Goal: Transaction & Acquisition: Purchase product/service

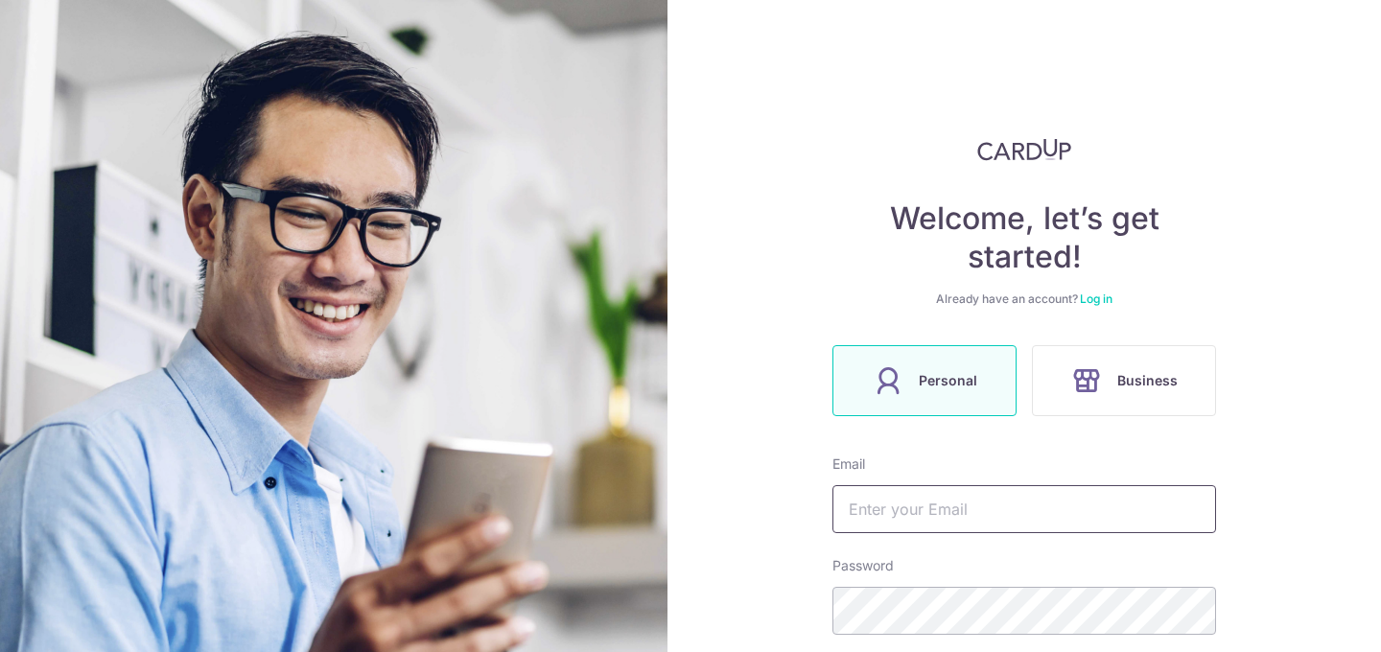
scroll to position [143, 0]
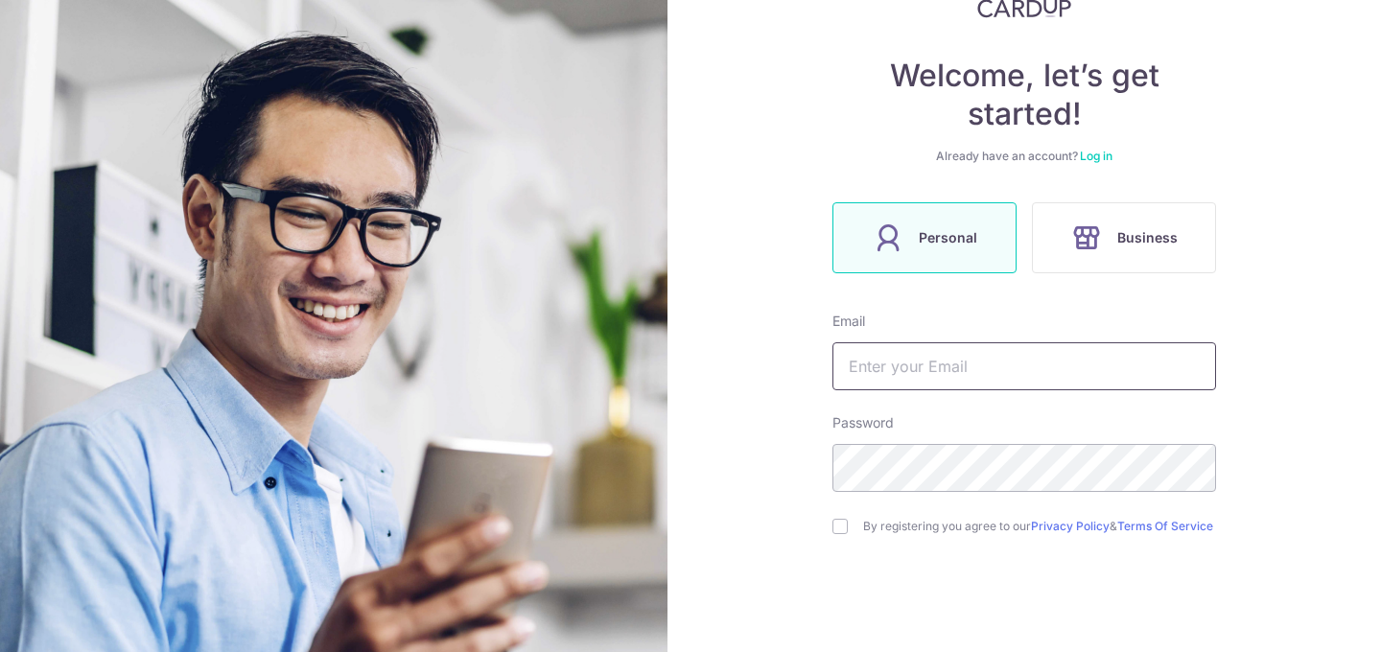
click at [1056, 367] on input "text" at bounding box center [1024, 366] width 384 height 48
click at [940, 267] on label "Personal" at bounding box center [924, 237] width 184 height 71
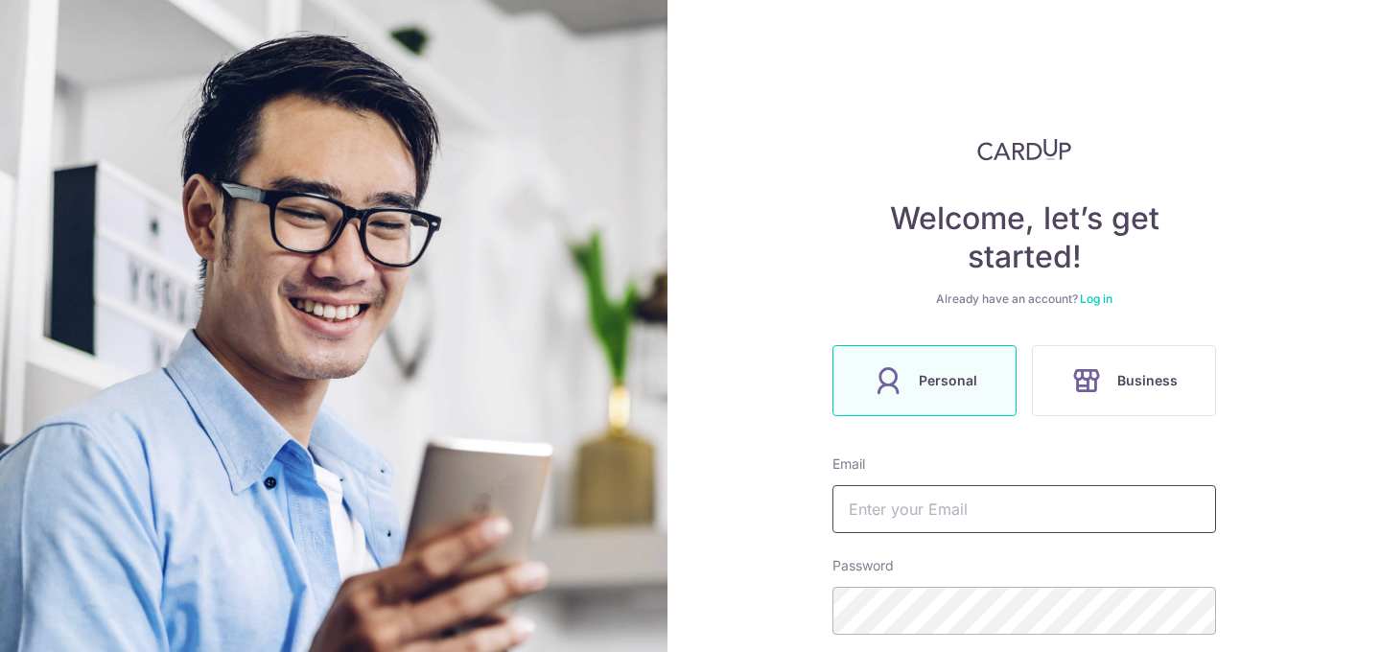
click at [945, 501] on input "text" at bounding box center [1024, 509] width 384 height 48
type input "seshidhark@gmail.com"
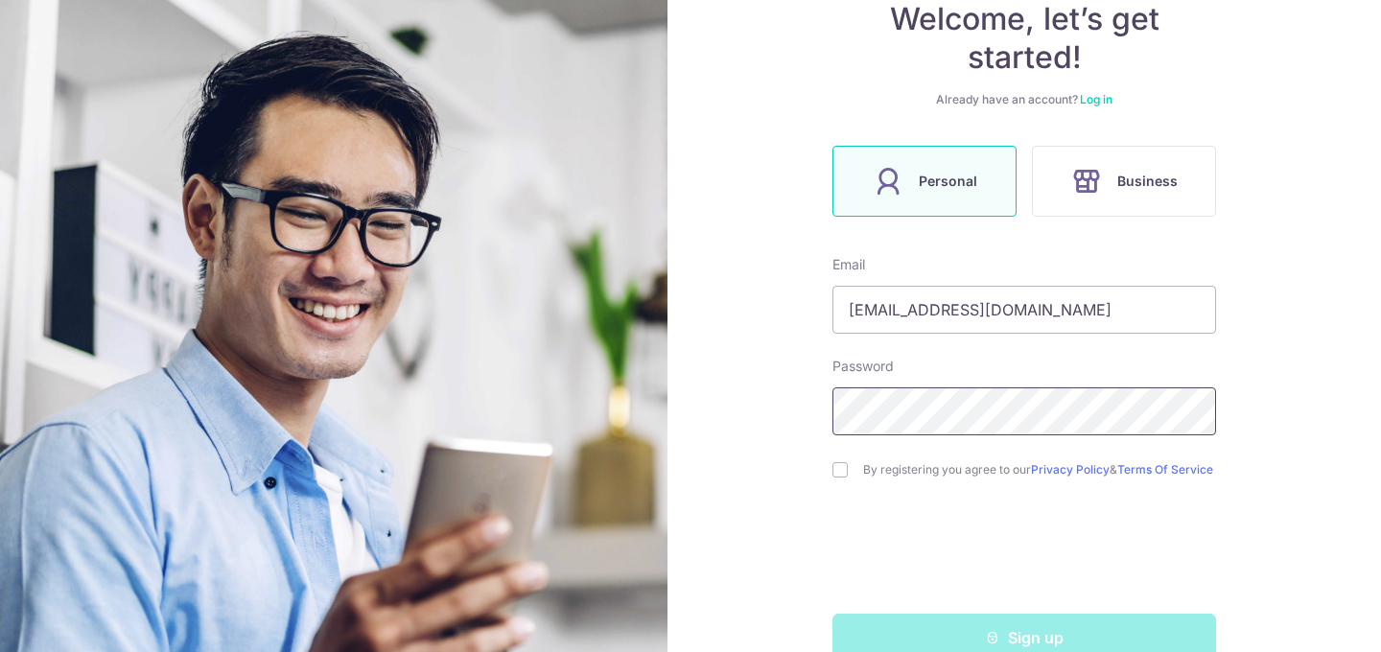
scroll to position [247, 0]
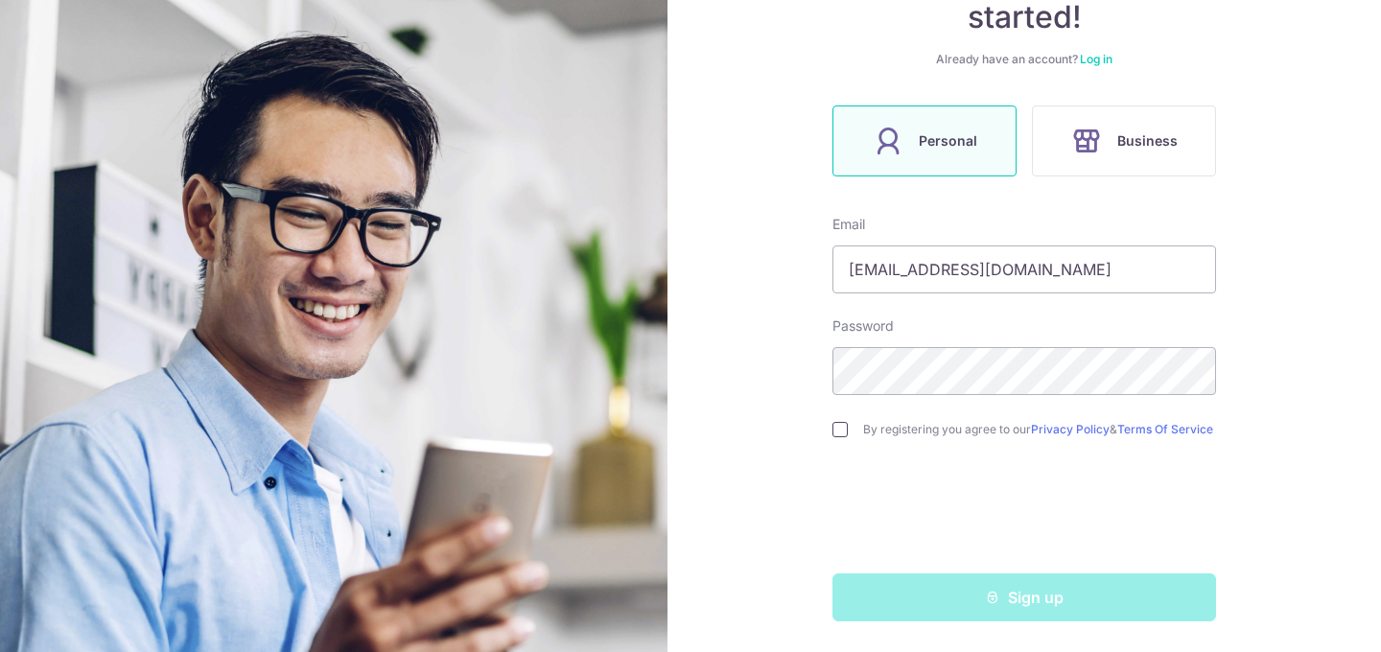
click at [842, 431] on input "checkbox" at bounding box center [839, 429] width 15 height 15
checkbox input "true"
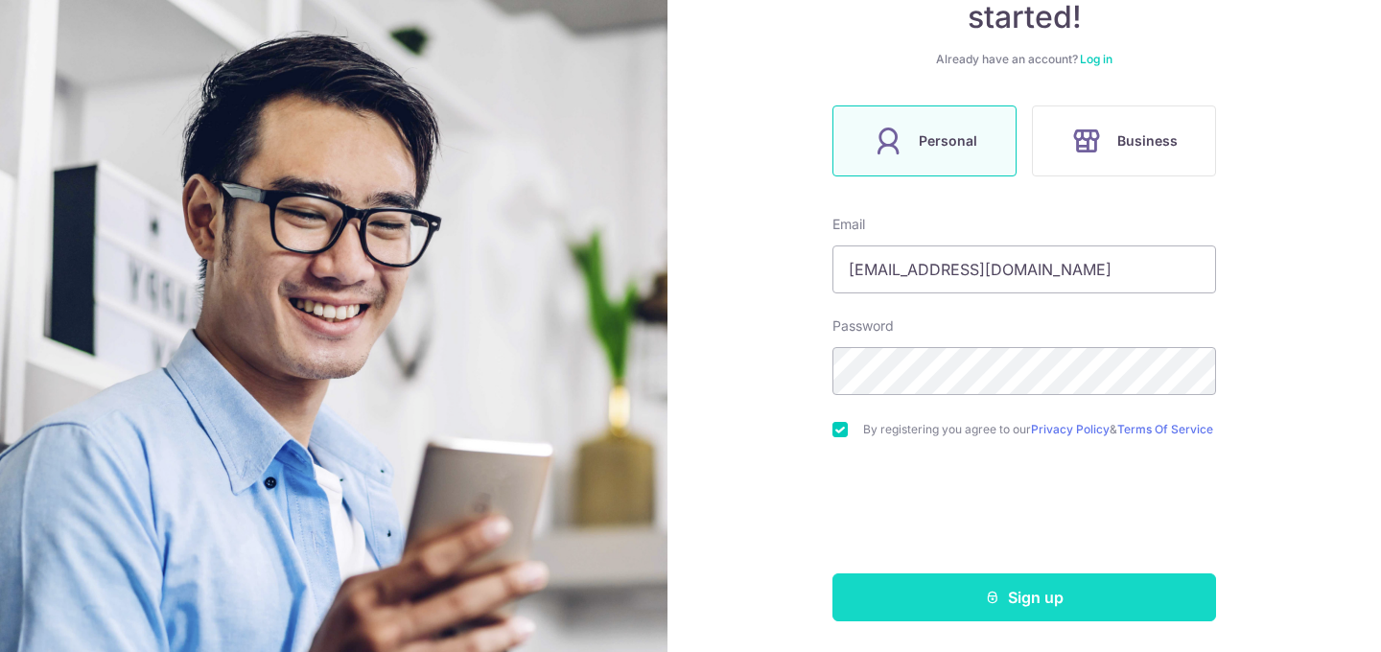
click at [962, 595] on button "Sign up" at bounding box center [1024, 597] width 384 height 48
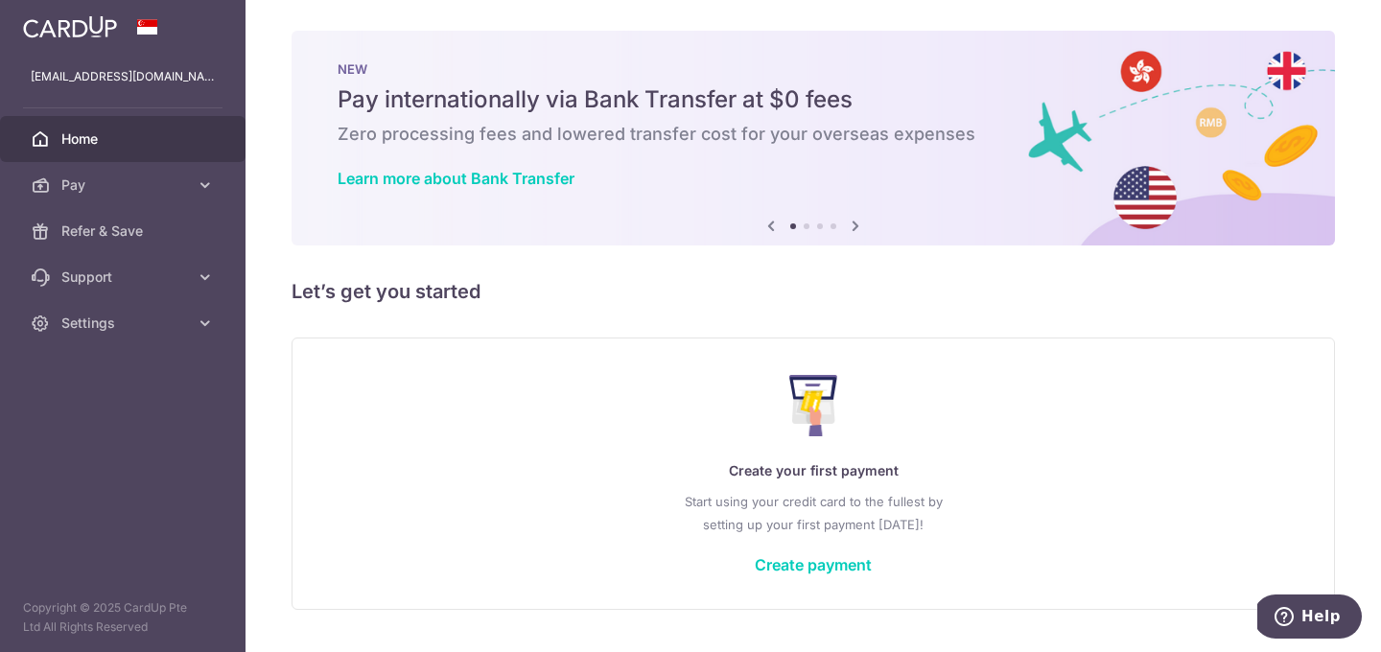
scroll to position [48, 0]
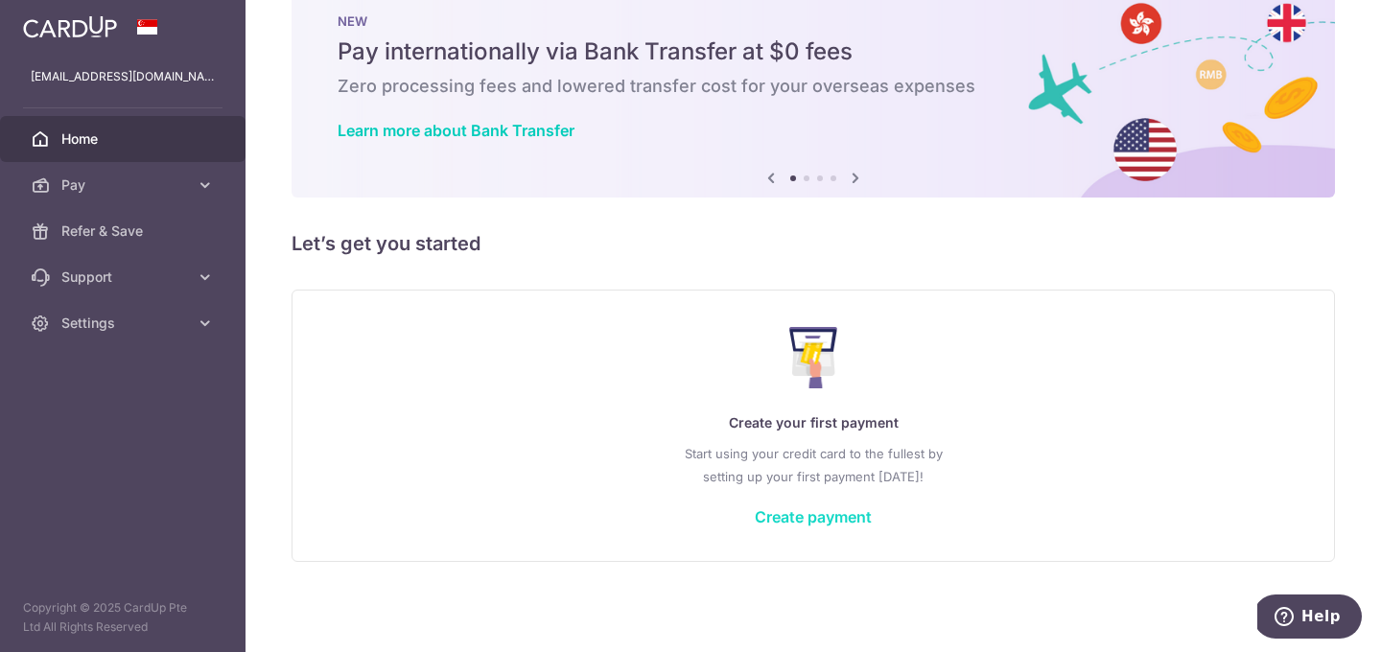
click at [816, 519] on link "Create payment" at bounding box center [813, 516] width 117 height 19
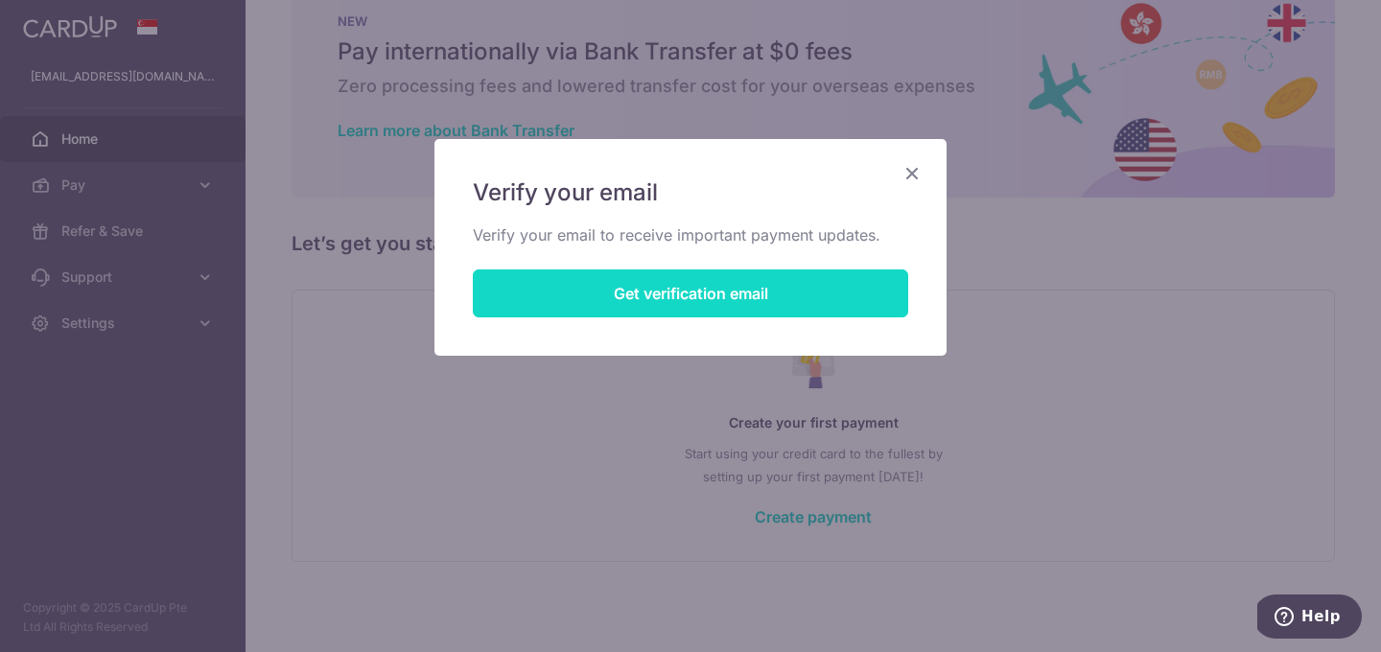
click at [764, 287] on button "Get verification email" at bounding box center [690, 293] width 435 height 48
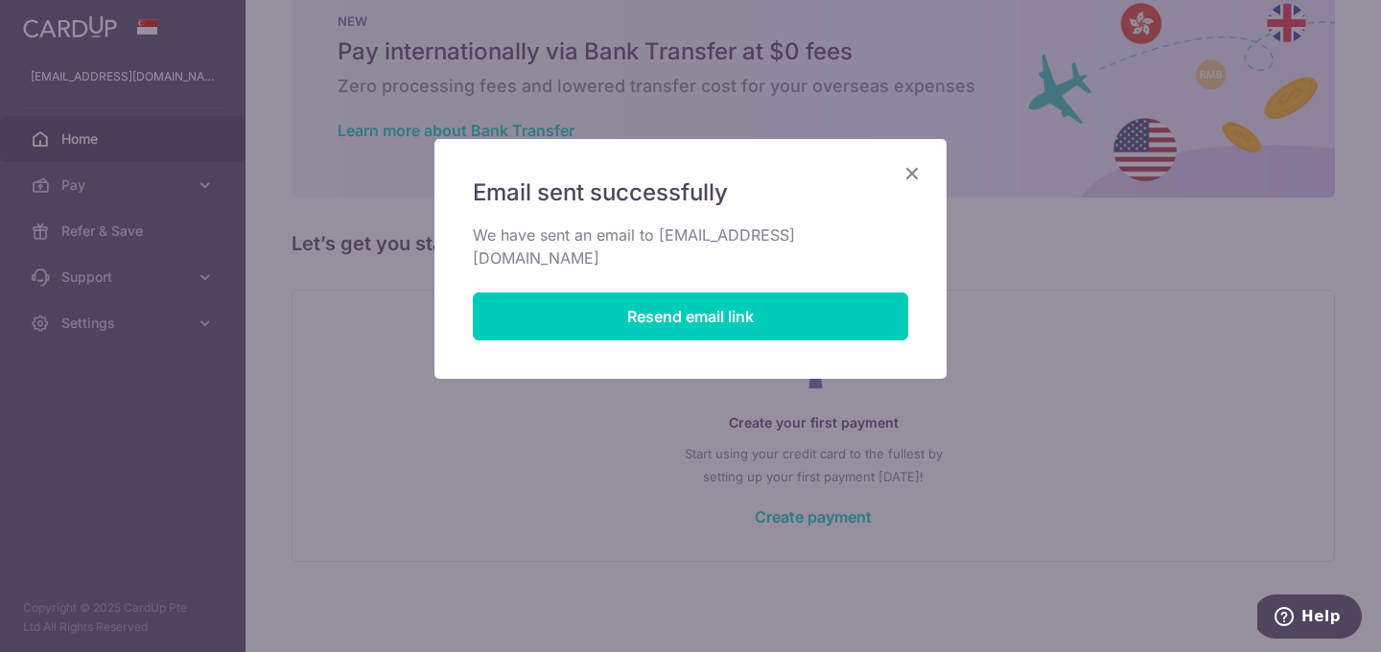
click at [920, 162] on icon "Close" at bounding box center [911, 173] width 23 height 24
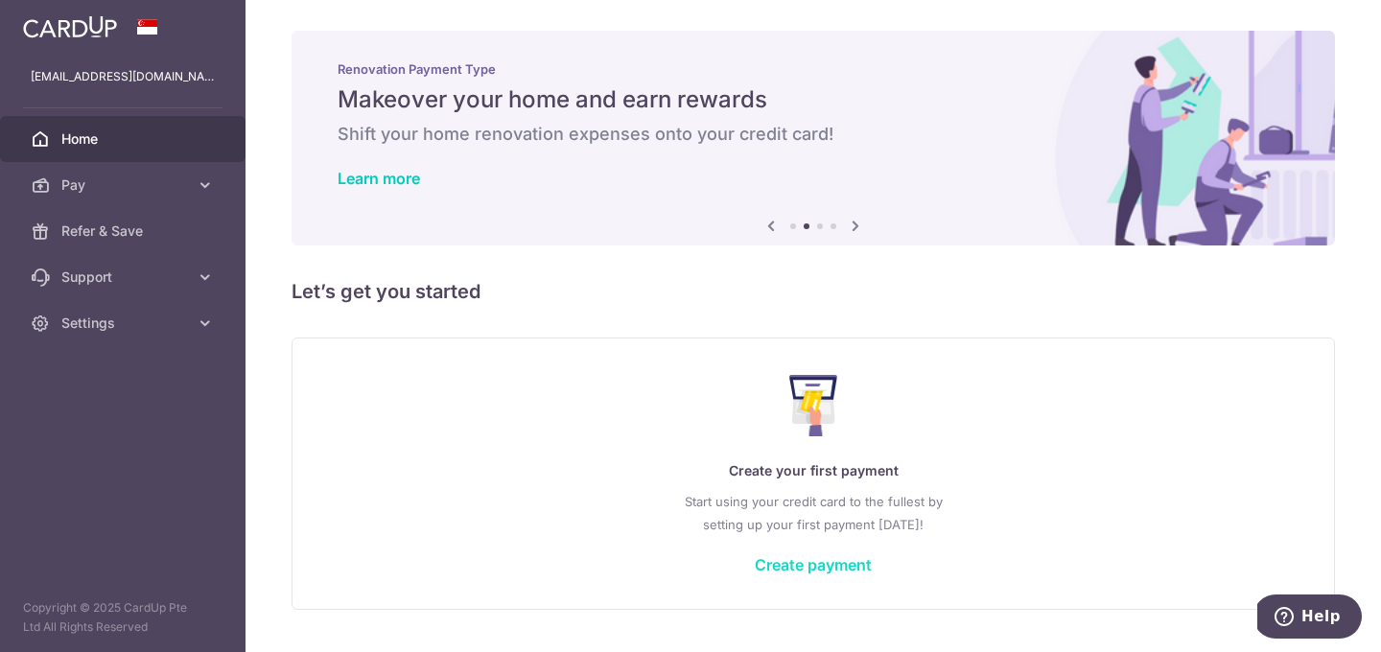
click at [798, 566] on link "Create payment" at bounding box center [813, 564] width 117 height 19
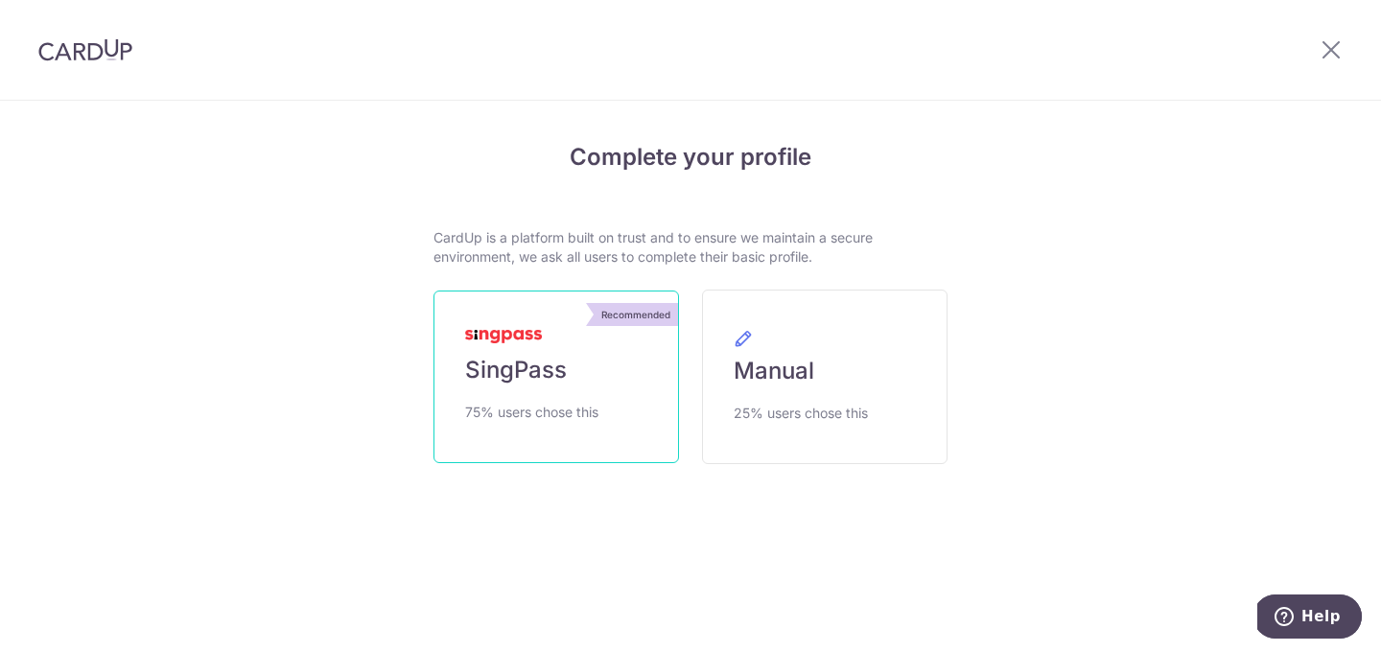
click at [564, 405] on span "75% users chose this" at bounding box center [531, 412] width 133 height 23
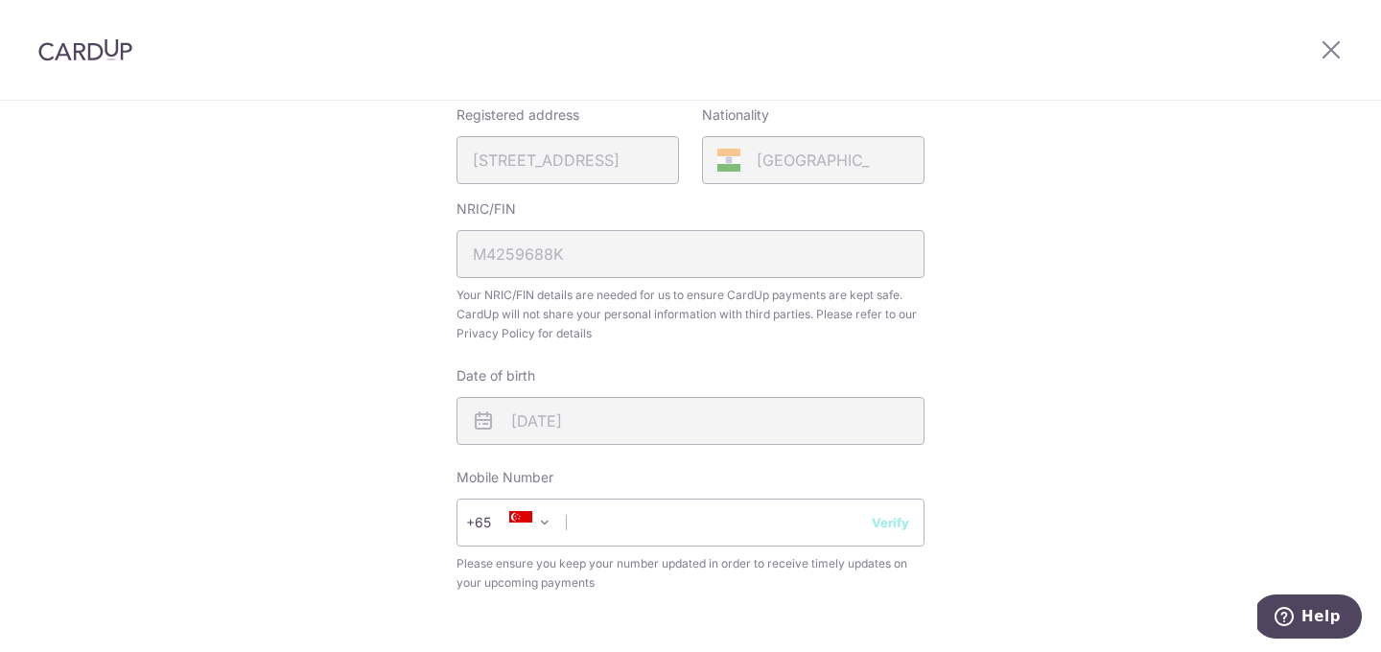
scroll to position [479, 0]
click at [790, 522] on input "text" at bounding box center [690, 520] width 468 height 48
click at [896, 530] on input "96141483" at bounding box center [690, 520] width 468 height 48
type input "96141483"
click at [896, 522] on button "Verify" at bounding box center [890, 519] width 37 height 19
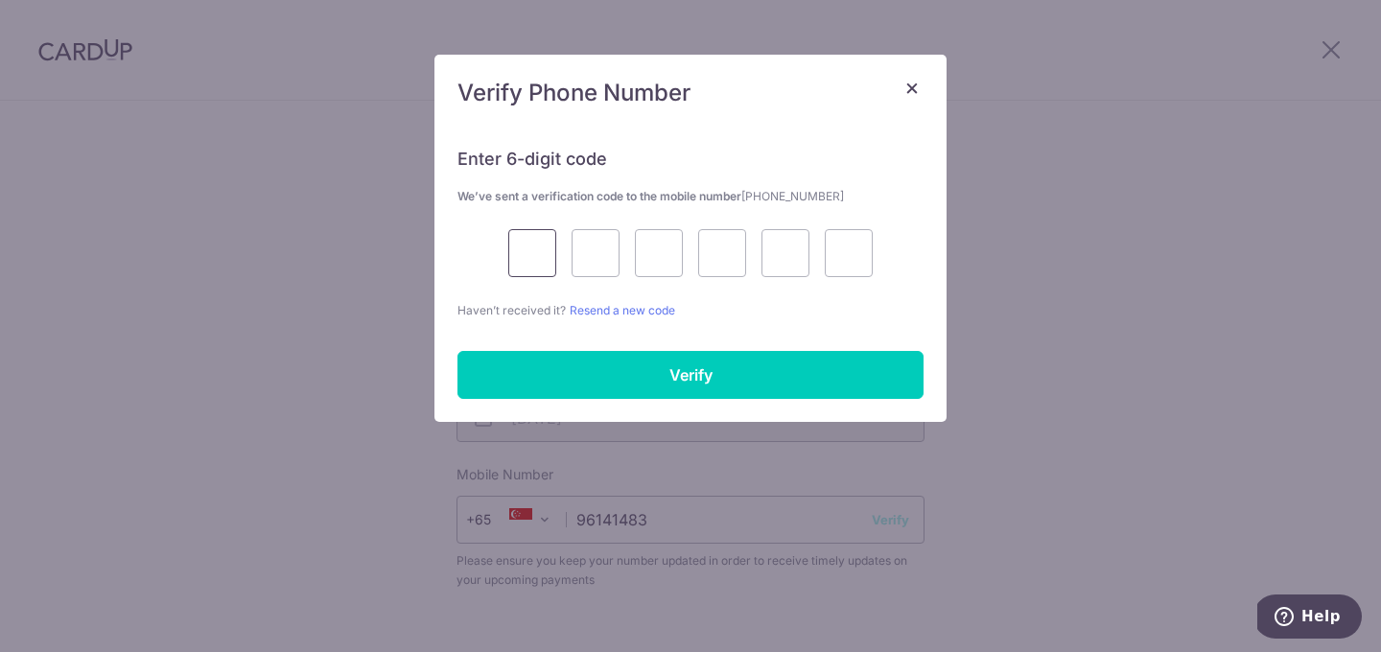
click at [544, 261] on input "text" at bounding box center [532, 253] width 48 height 48
type input "9"
type input "6"
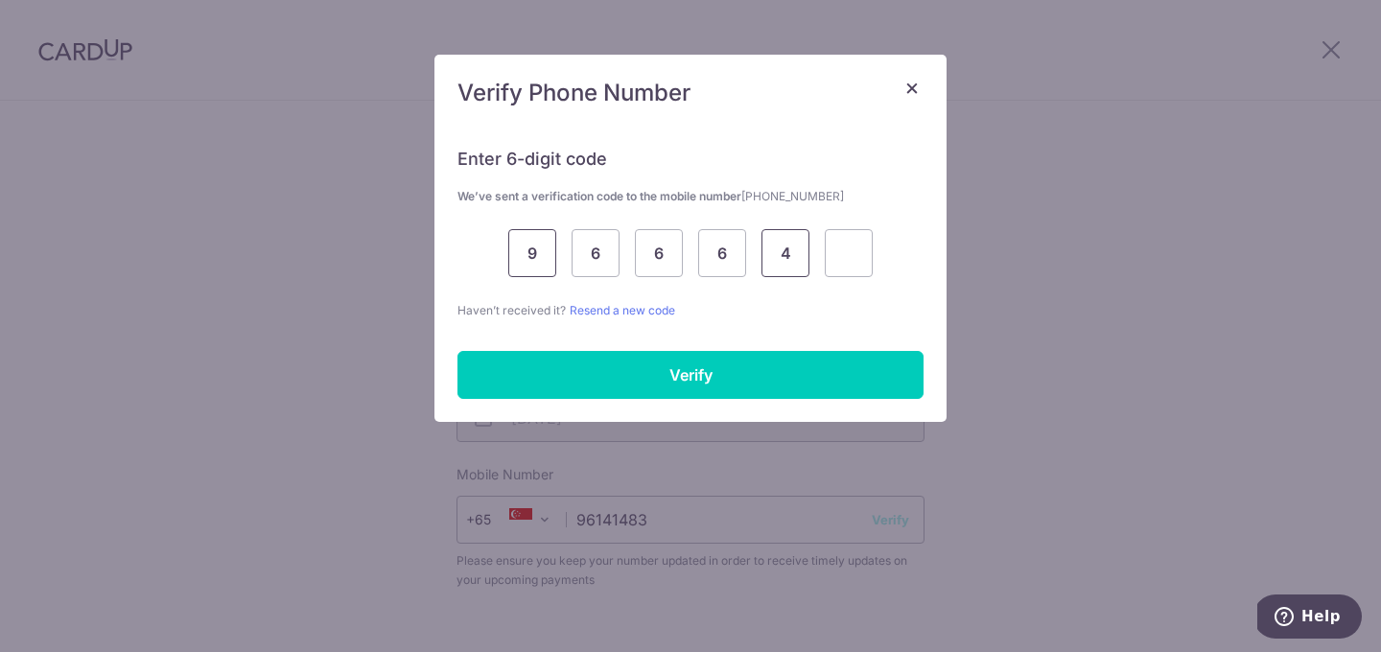
type input "4"
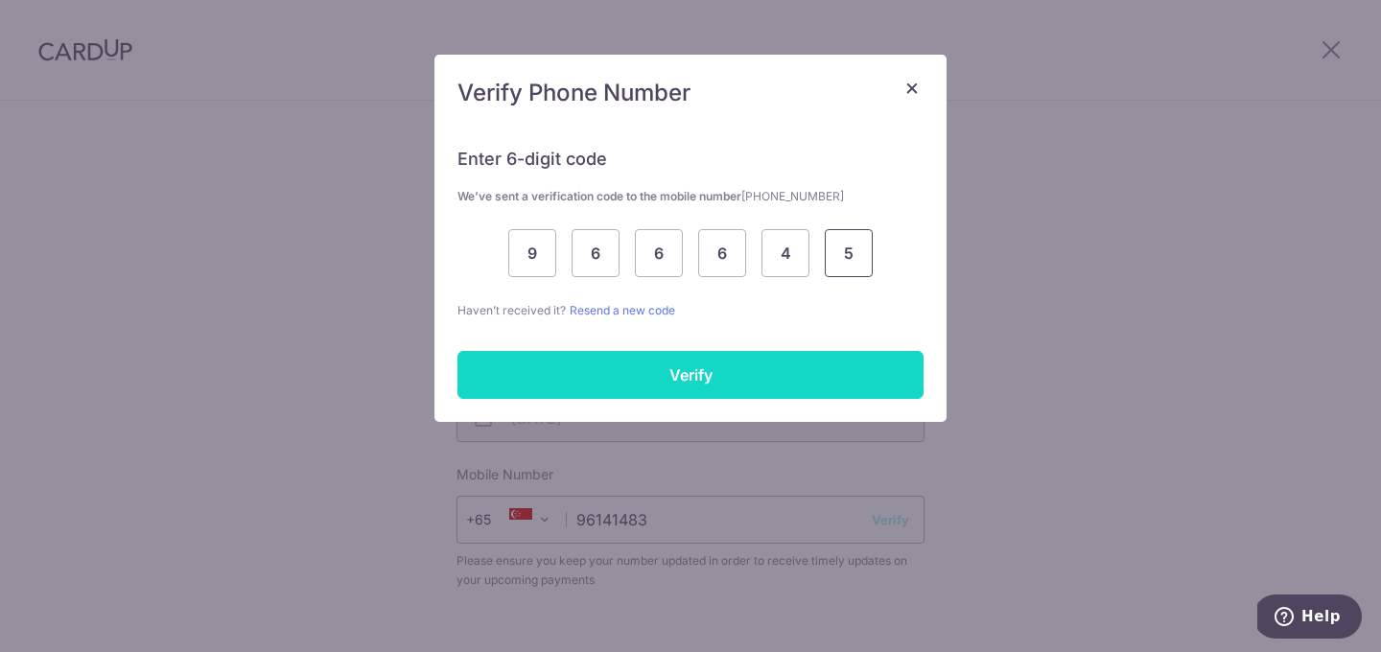
type input "5"
click at [600, 359] on input "Verify" at bounding box center [690, 375] width 466 height 48
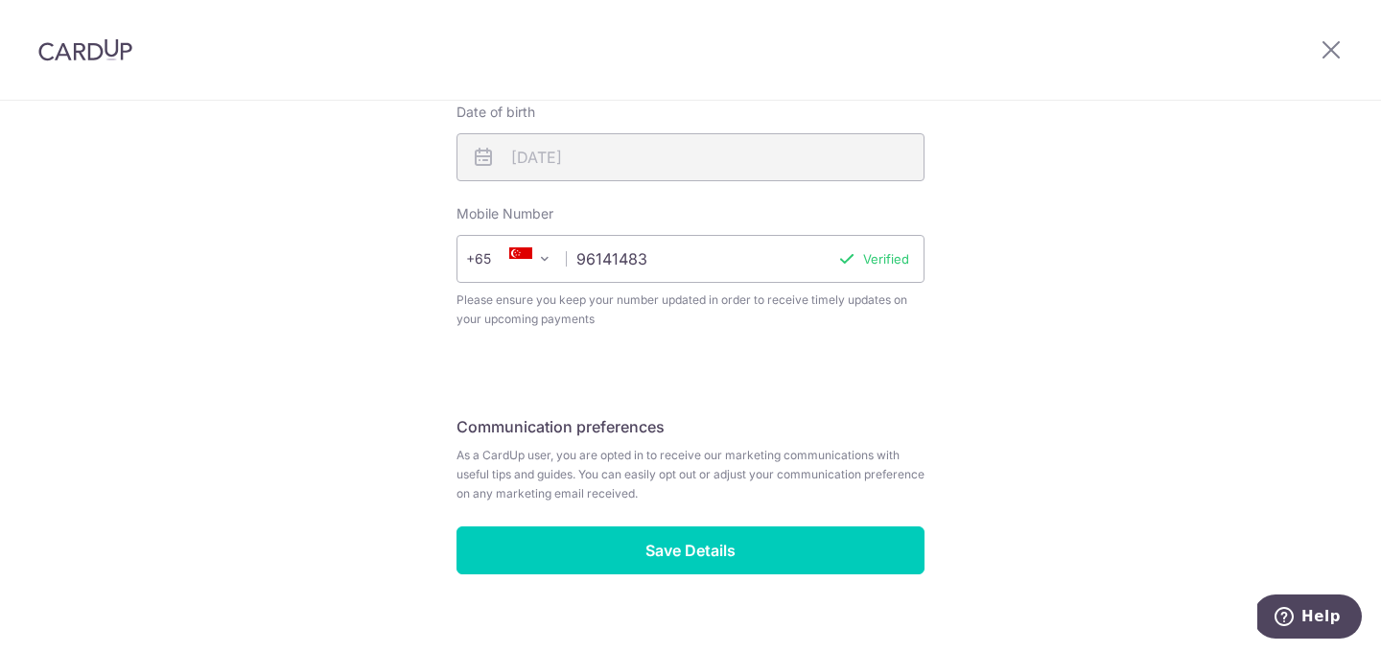
scroll to position [768, 0]
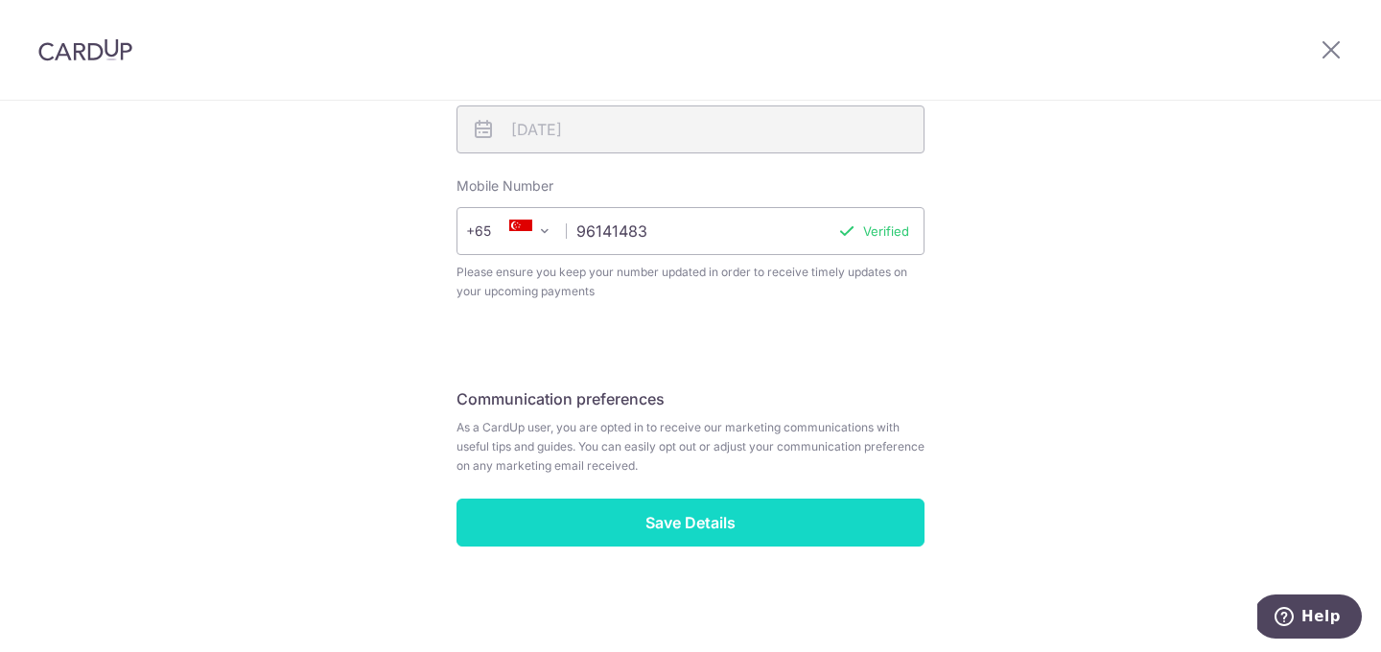
click at [668, 527] on input "Save Details" at bounding box center [690, 523] width 468 height 48
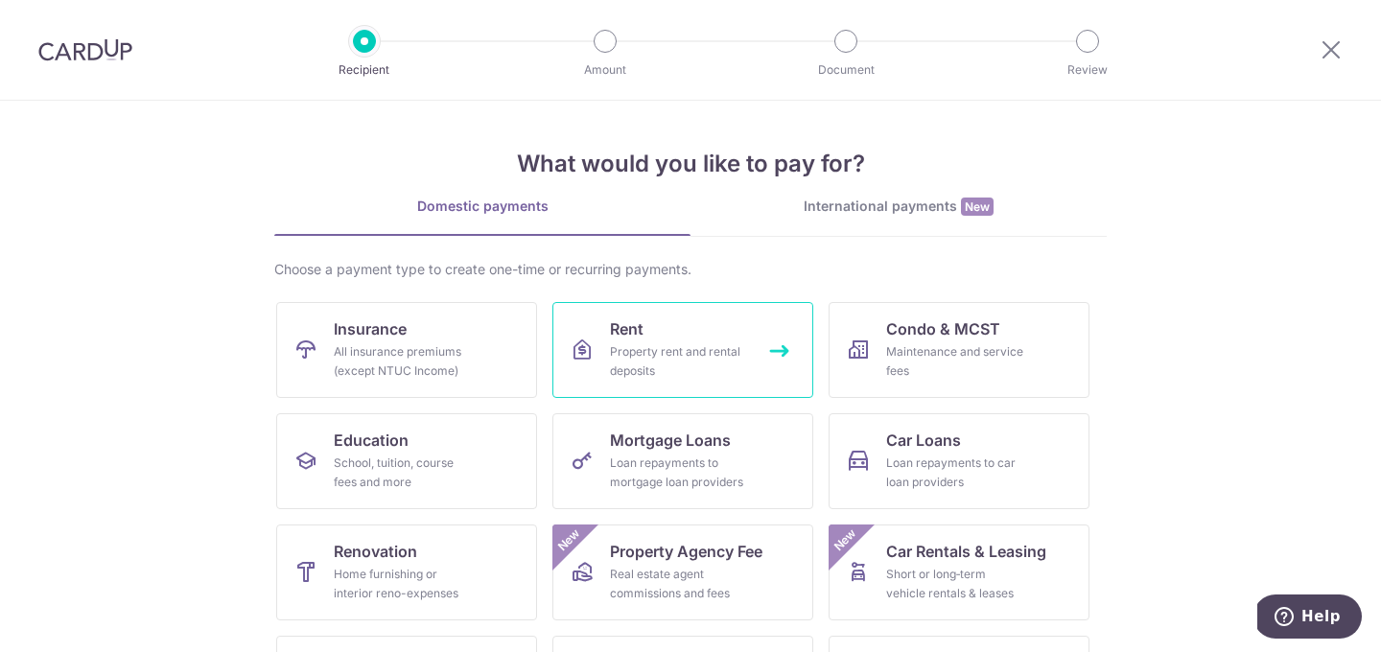
click at [672, 361] on div "Property rent and rental deposits" at bounding box center [679, 361] width 138 height 38
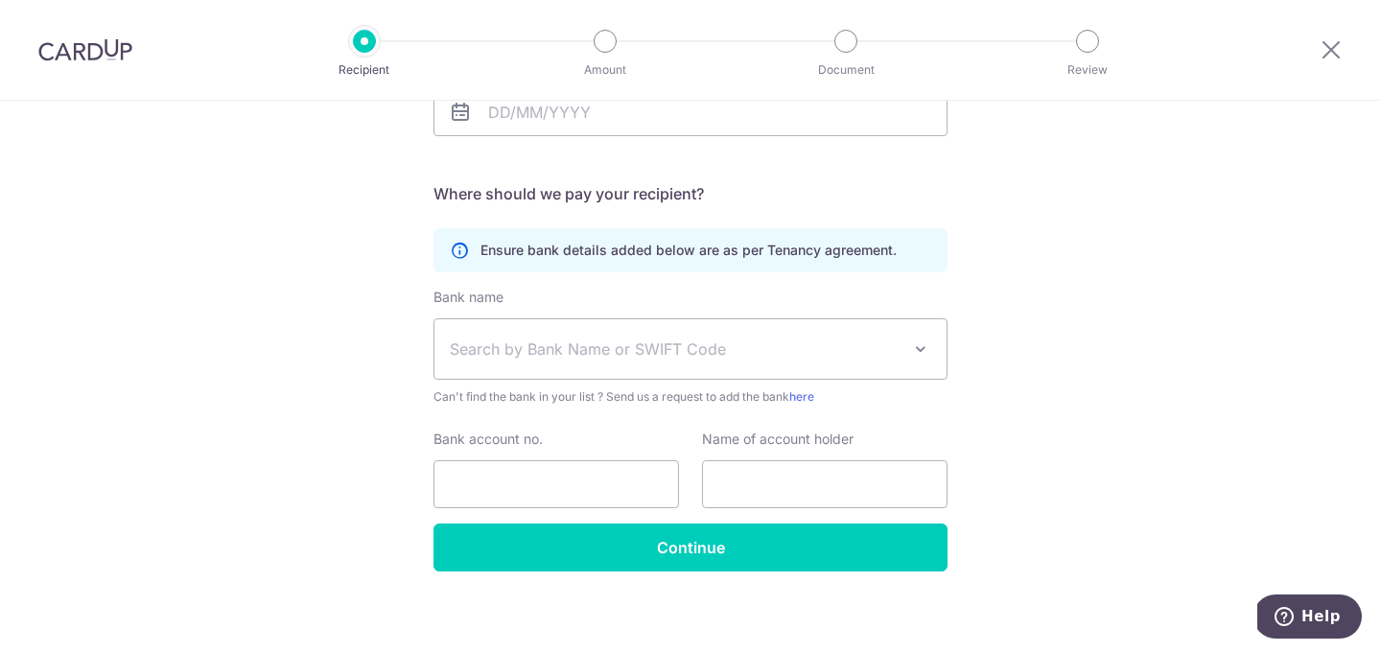
scroll to position [361, 0]
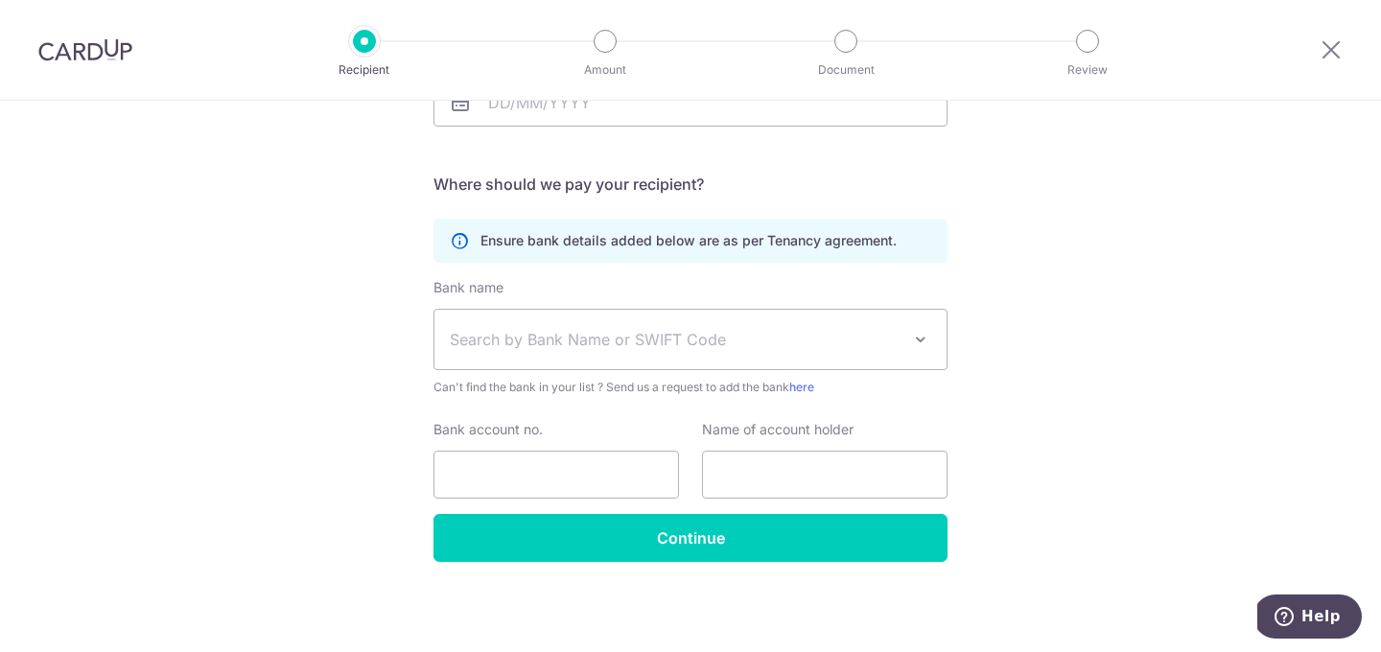
click at [672, 360] on span "Search by Bank Name or SWIFT Code" at bounding box center [690, 339] width 512 height 59
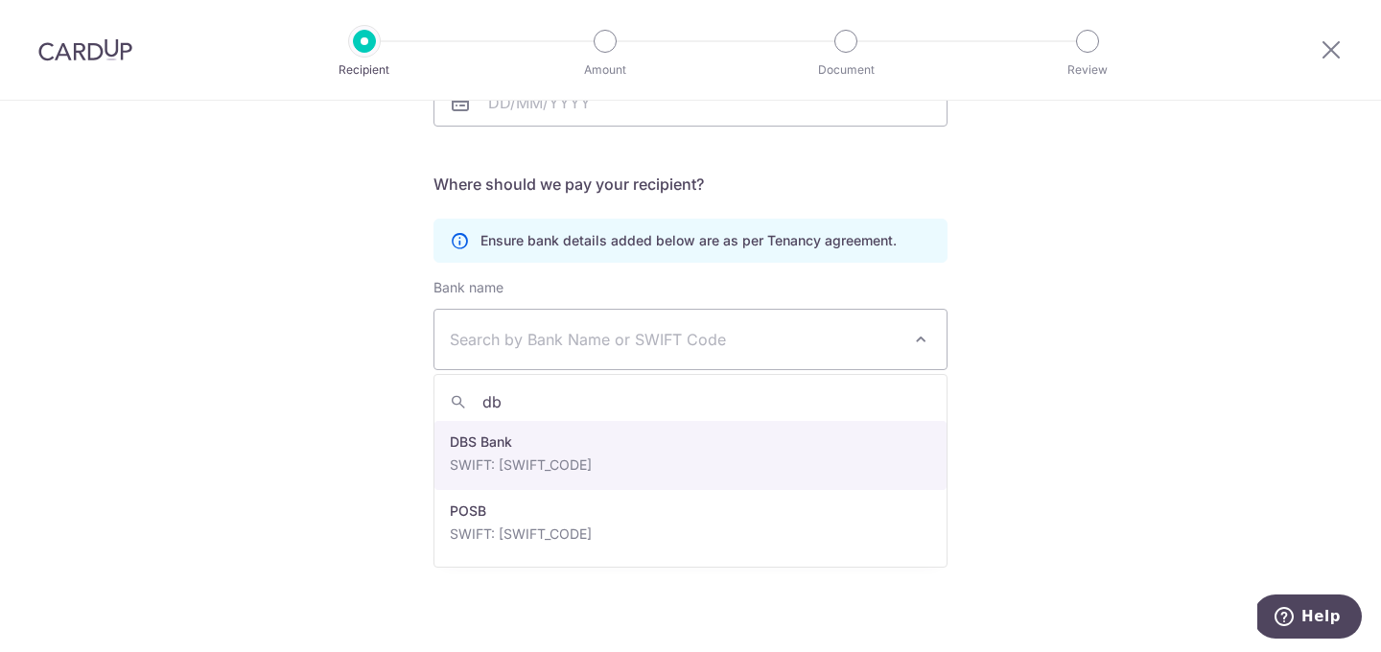
type input "d"
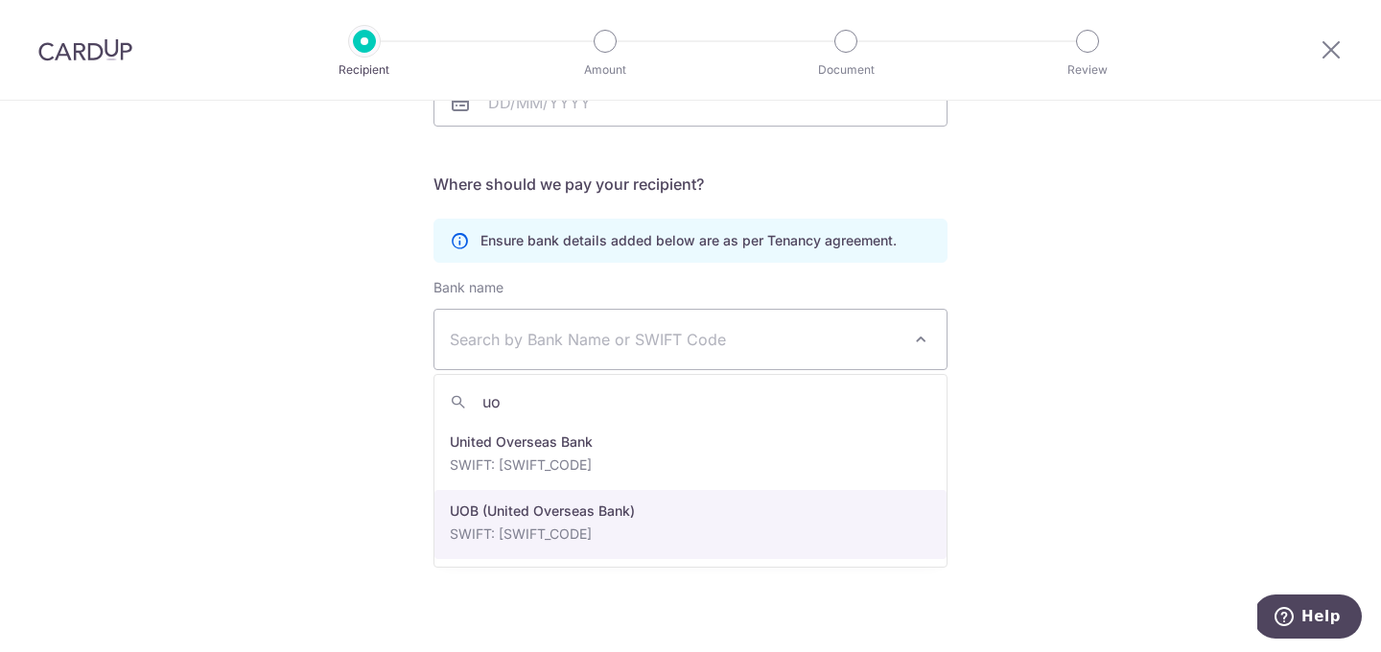
type input "uo"
select select "18"
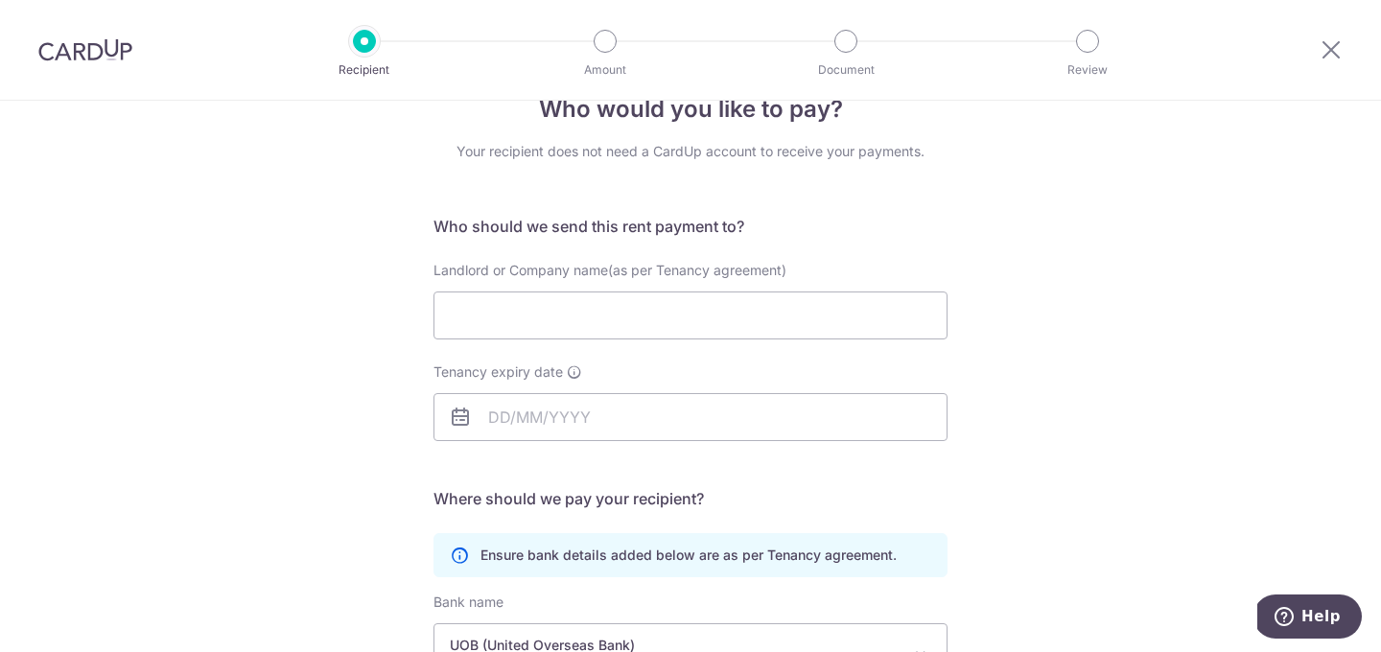
scroll to position [58, 0]
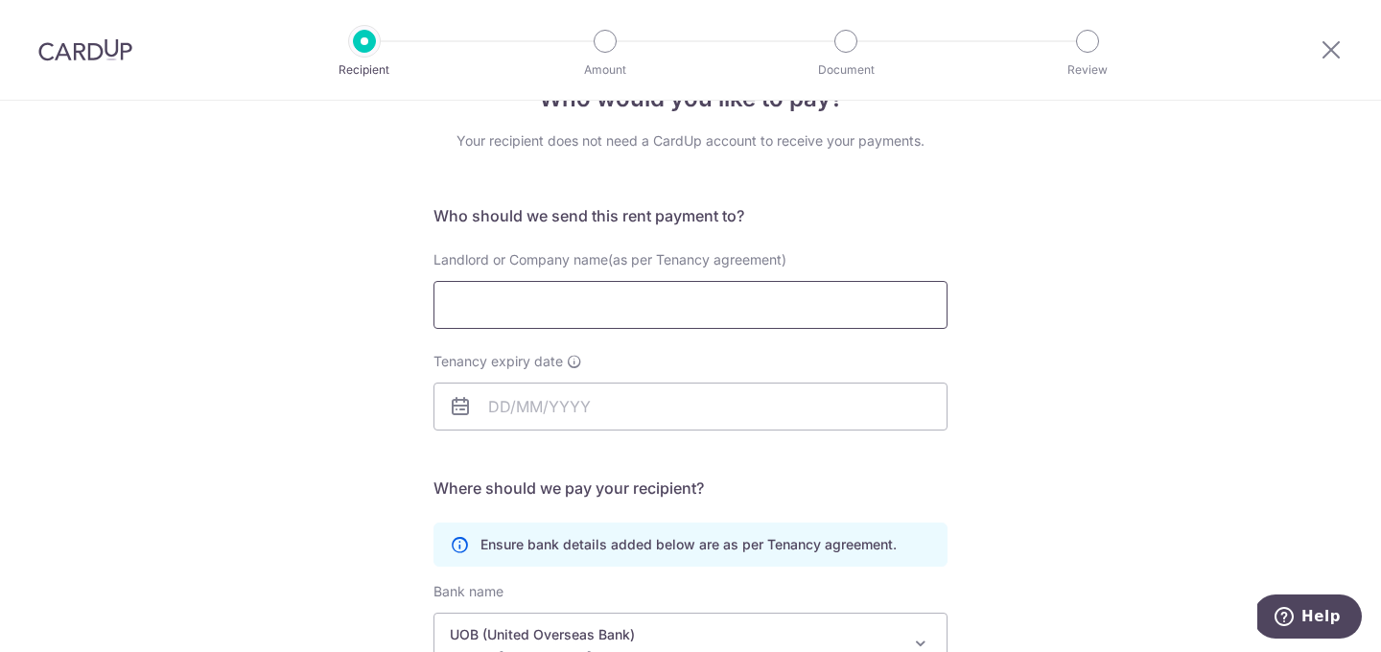
click at [606, 314] on input "Landlord or Company name(as per Tenancy agreement)" at bounding box center [690, 305] width 514 height 48
click at [573, 397] on input "Tenancy expiry date" at bounding box center [690, 407] width 514 height 48
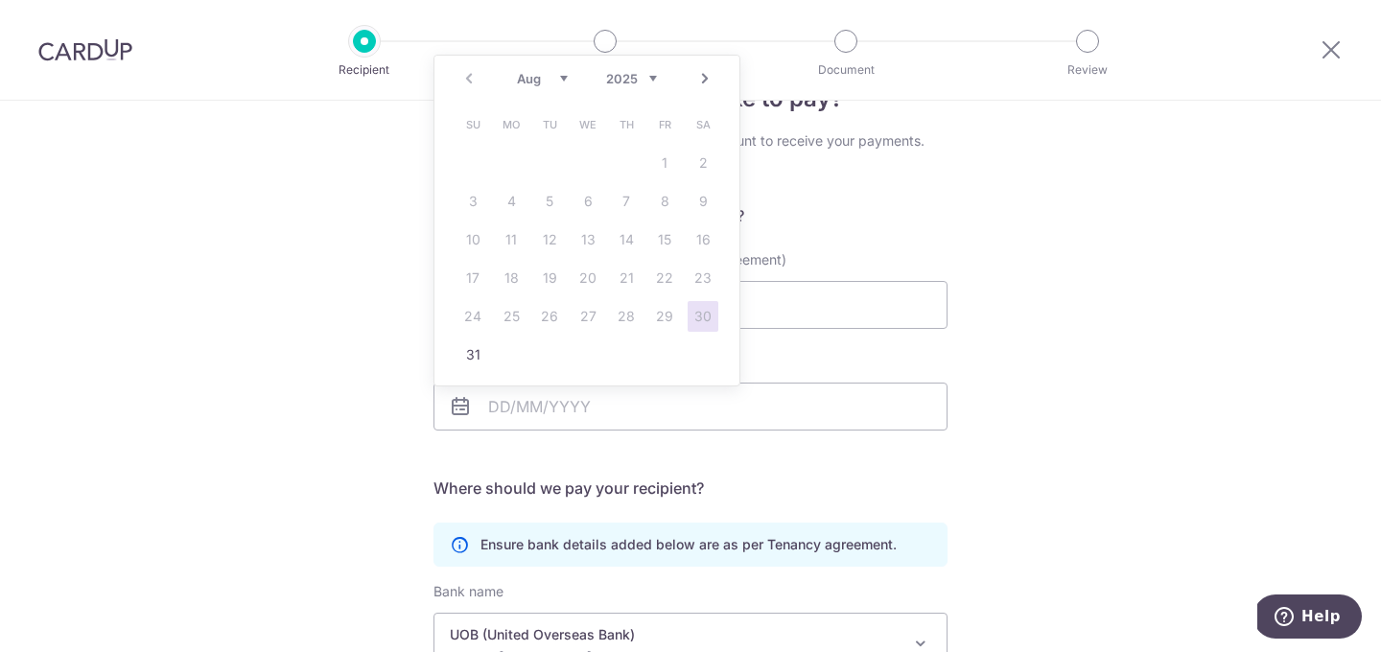
click at [702, 80] on link "Next" at bounding box center [704, 78] width 23 height 23
click at [710, 78] on link "Next" at bounding box center [704, 78] width 23 height 23
click at [707, 78] on link "Next" at bounding box center [704, 78] width 23 height 23
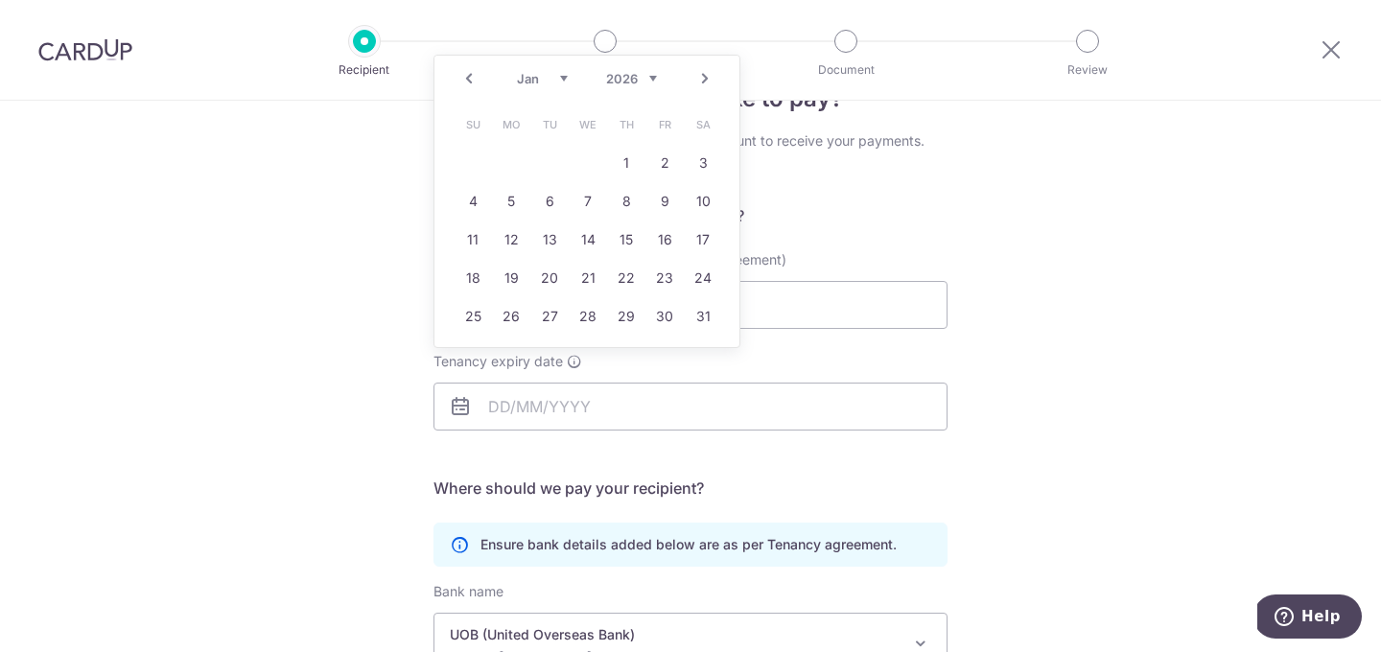
click at [707, 78] on link "Next" at bounding box center [704, 78] width 23 height 23
click at [630, 175] on link "5" at bounding box center [626, 163] width 31 height 31
type input "05/02/2026"
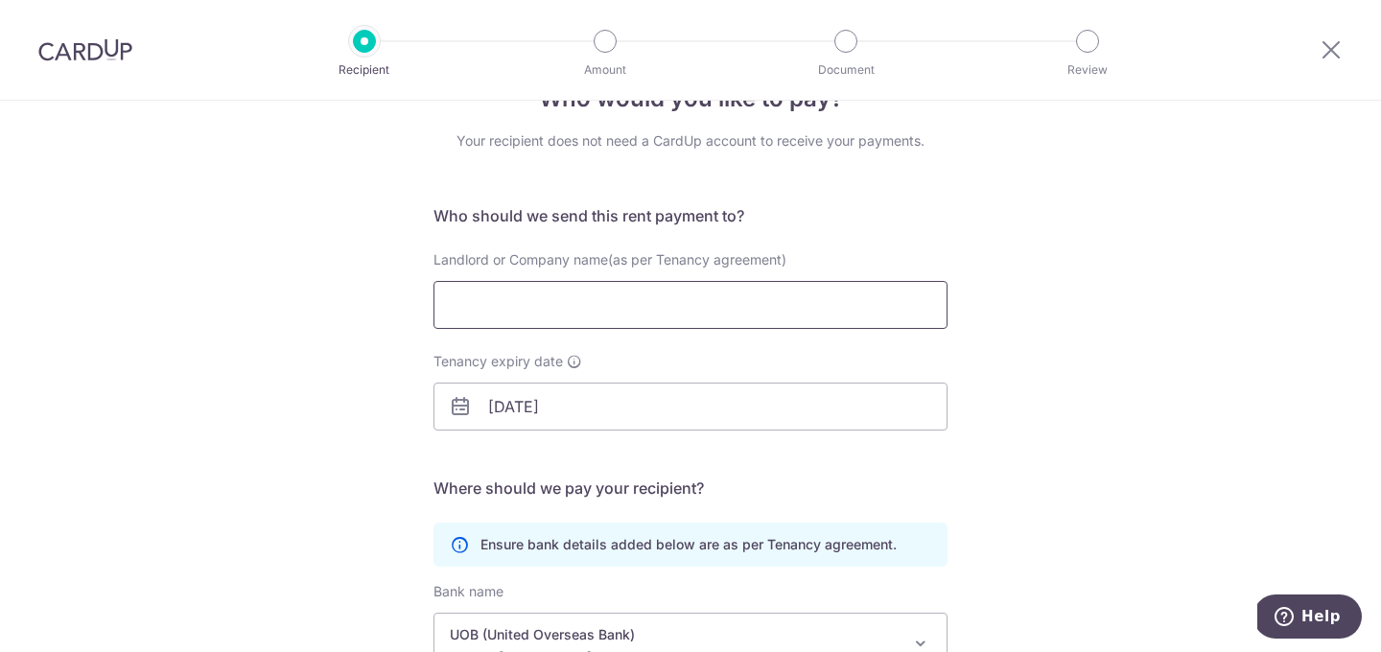
click at [585, 301] on input "Landlord or Company name(as per Tenancy agreement)" at bounding box center [690, 305] width 514 height 48
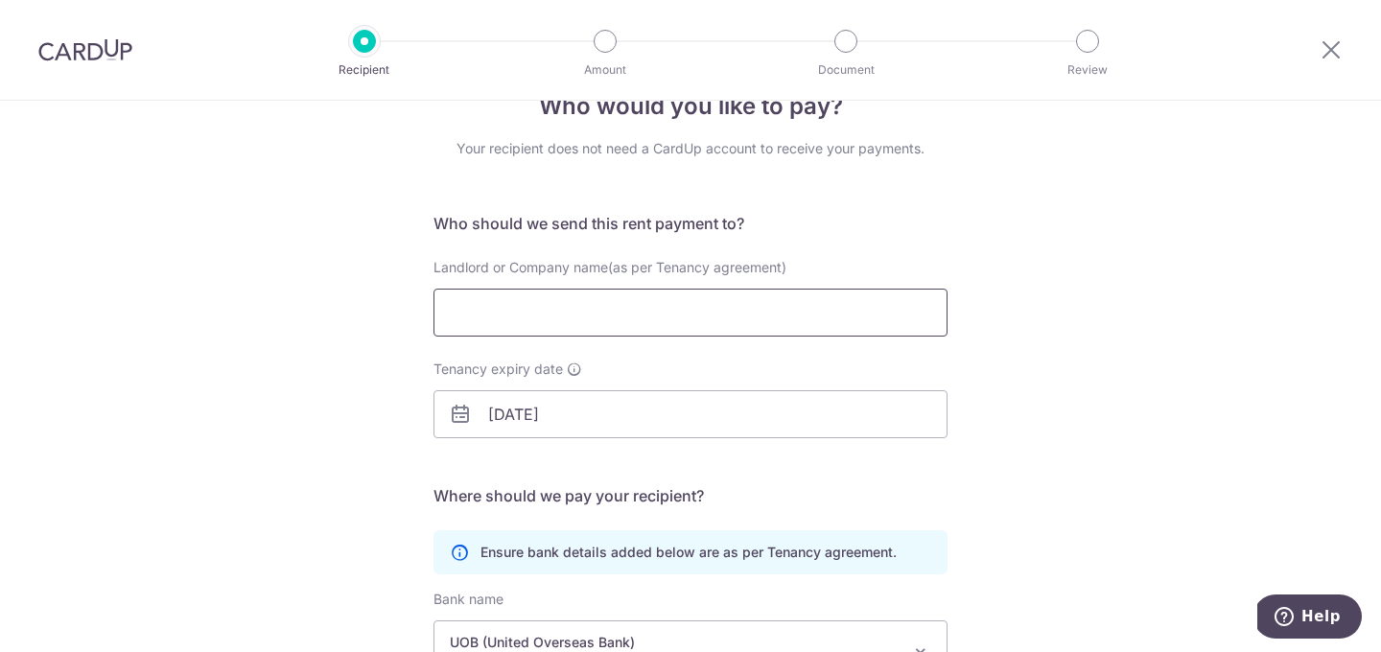
scroll to position [47, 0]
click at [1125, 102] on div "Who would you like to pay? Your recipient does not need a CardUp account to rec…" at bounding box center [690, 510] width 1381 height 913
click at [666, 331] on input "Landlord or Company name(as per Tenancy agreement)" at bounding box center [690, 315] width 514 height 48
click at [461, 555] on icon at bounding box center [459, 555] width 19 height 19
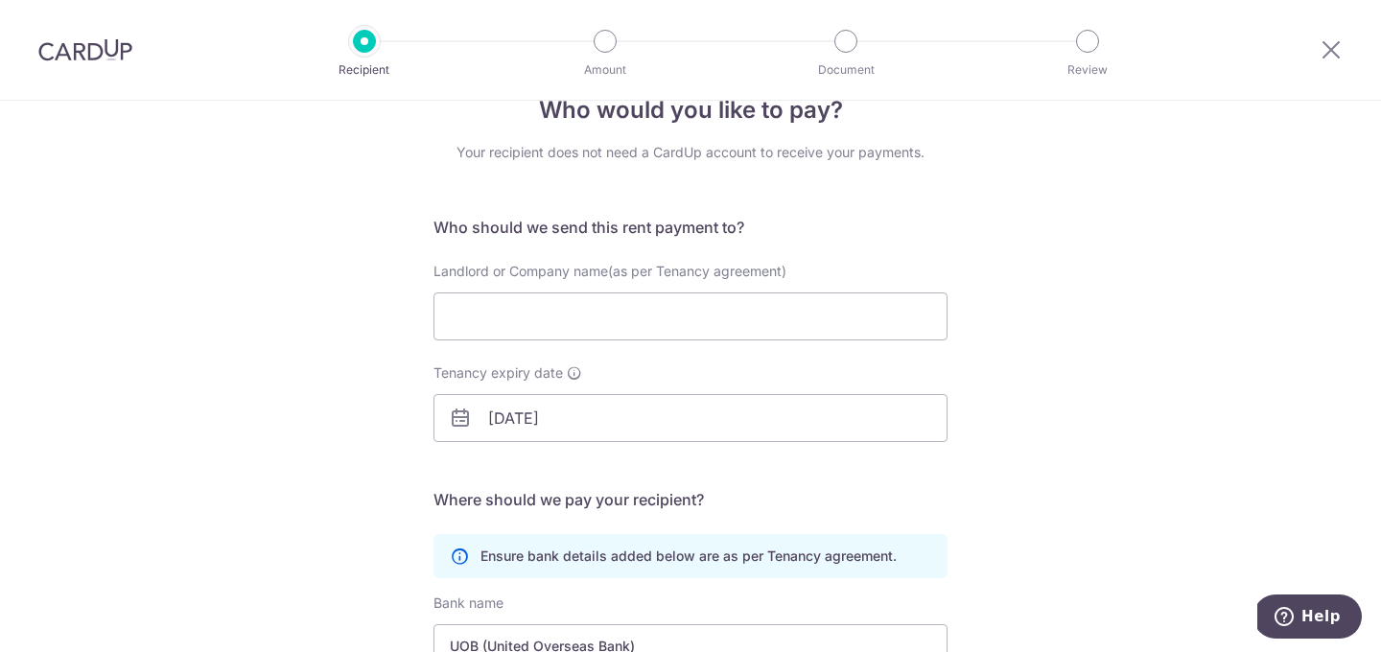
scroll to position [0, 0]
